Goal: Transaction & Acquisition: Purchase product/service

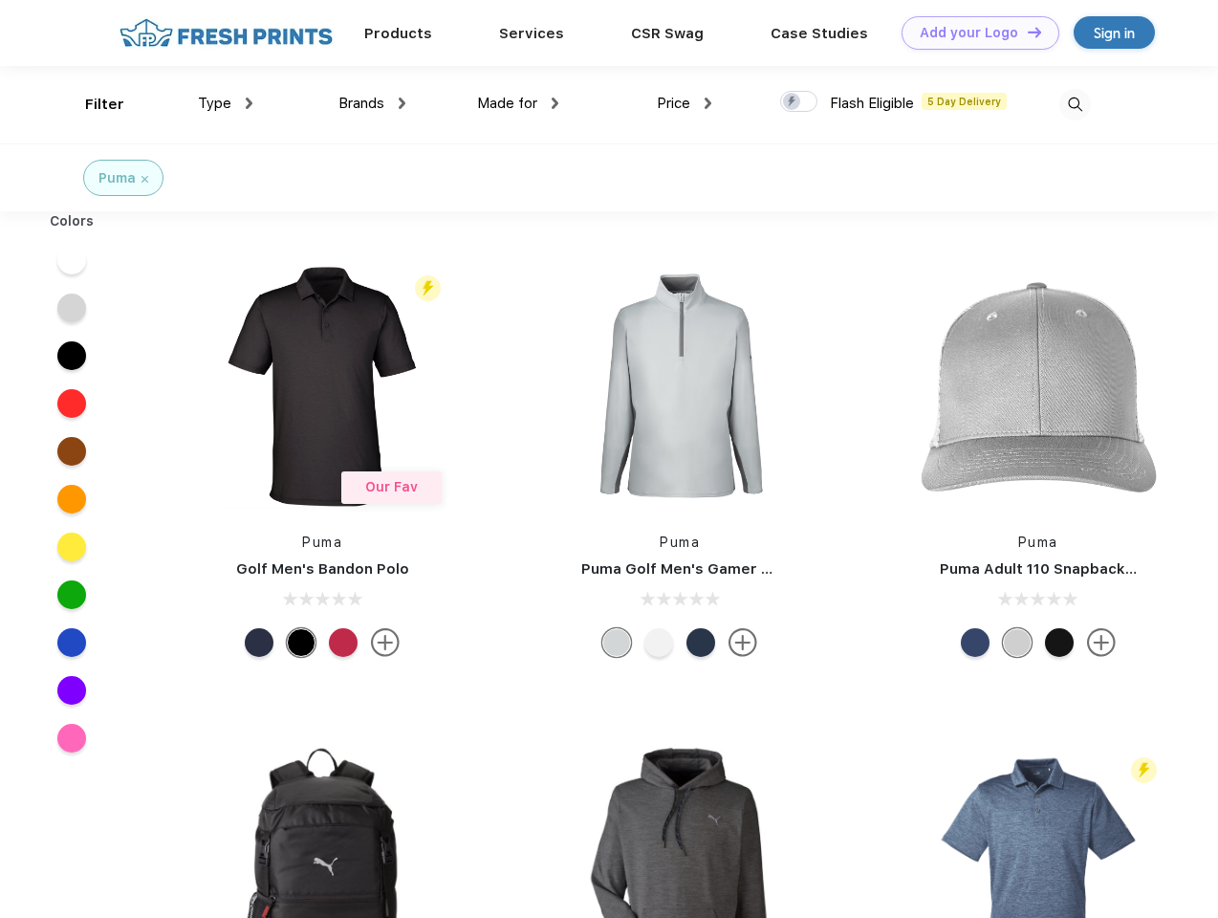
scroll to position [1, 0]
click at [973, 33] on link "Add your Logo Design Tool" at bounding box center [981, 32] width 158 height 33
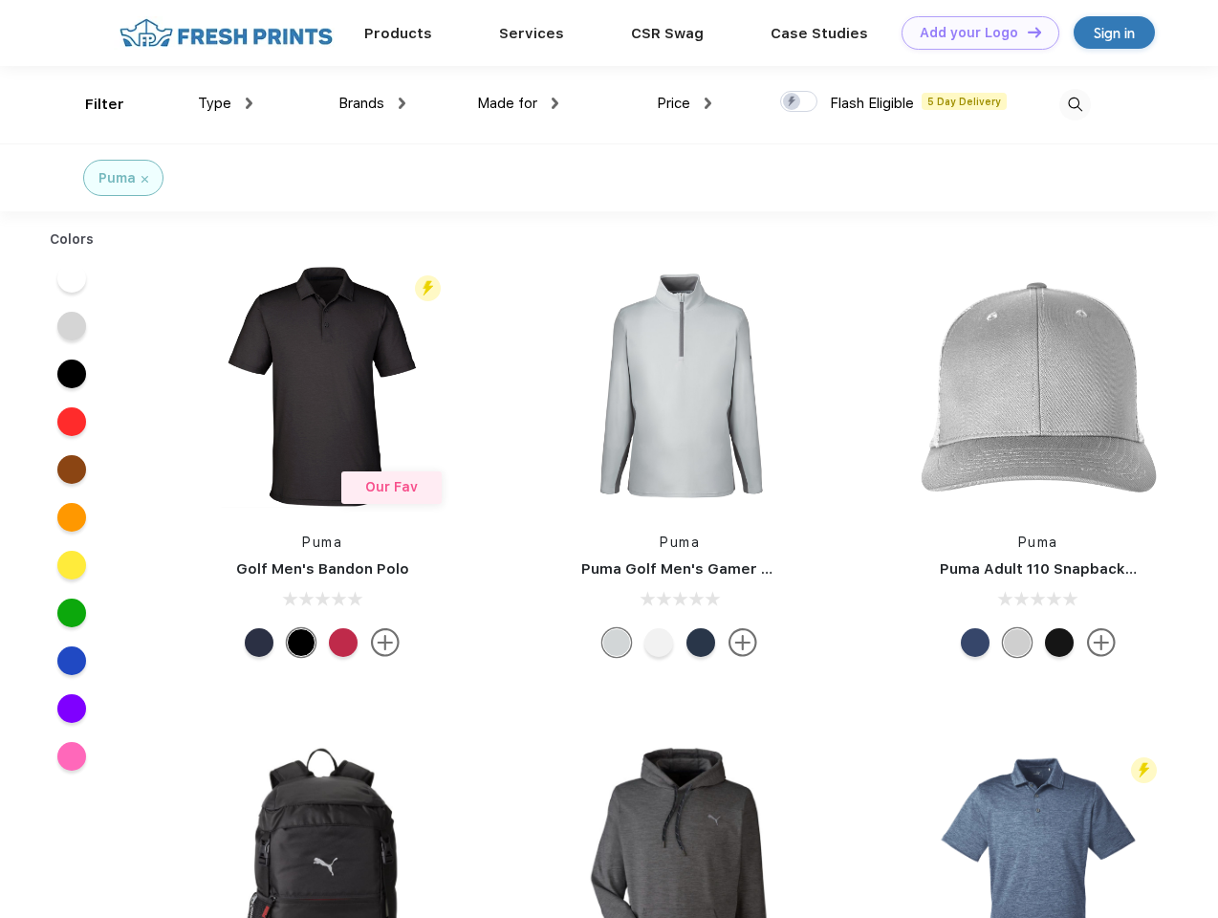
click at [0, 0] on div "Design Tool" at bounding box center [0, 0] width 0 height 0
click at [1026, 32] on link "Add your Logo Design Tool" at bounding box center [981, 32] width 158 height 33
click at [92, 104] on div "Filter" at bounding box center [104, 105] width 39 height 22
click at [226, 103] on span "Type" at bounding box center [214, 103] width 33 height 17
click at [372, 103] on span "Brands" at bounding box center [362, 103] width 46 height 17
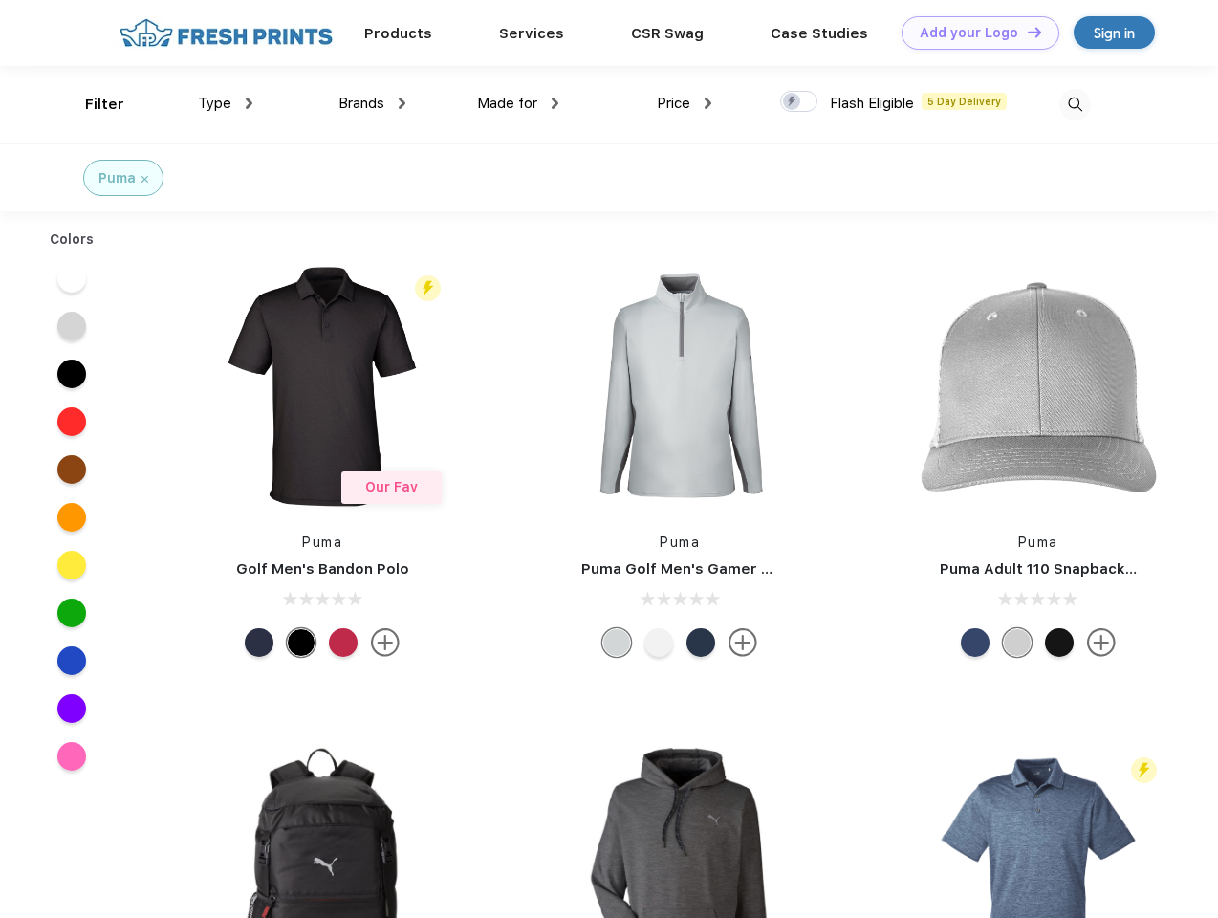
click at [518, 103] on span "Made for" at bounding box center [507, 103] width 60 height 17
click at [685, 103] on span "Price" at bounding box center [673, 103] width 33 height 17
click at [799, 102] on div at bounding box center [798, 101] width 37 height 21
click at [793, 102] on input "checkbox" at bounding box center [786, 96] width 12 height 12
click at [1075, 104] on img at bounding box center [1076, 105] width 32 height 32
